Goal: Find specific page/section: Find specific page/section

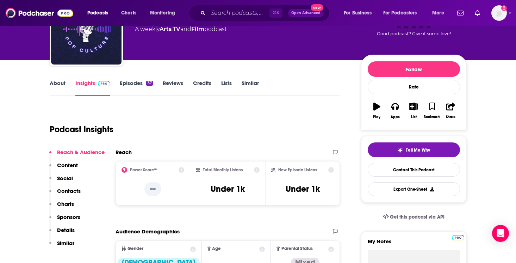
scroll to position [50, 0]
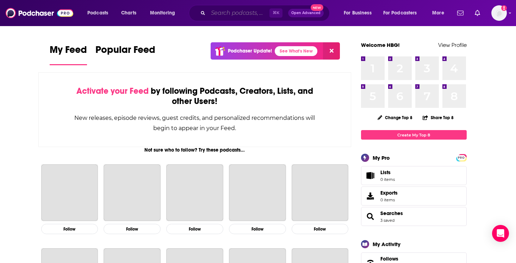
click at [215, 16] on input "Search podcasts, credits, & more..." at bounding box center [238, 12] width 61 height 11
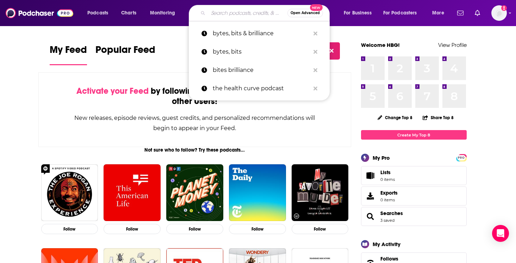
paste input "Made Possible by Pop Culture"
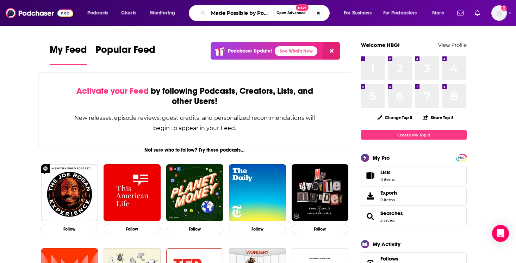
type input "Made Possible by Pop Culture"
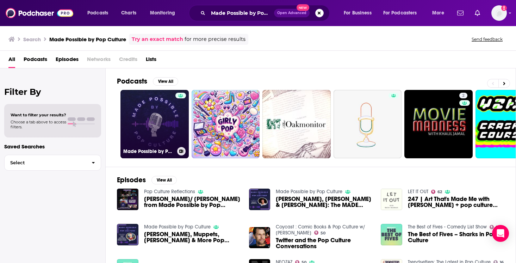
click at [161, 119] on link "Made Possible by Pop Culture" at bounding box center [154, 124] width 68 height 68
